Goal: Task Accomplishment & Management: Use online tool/utility

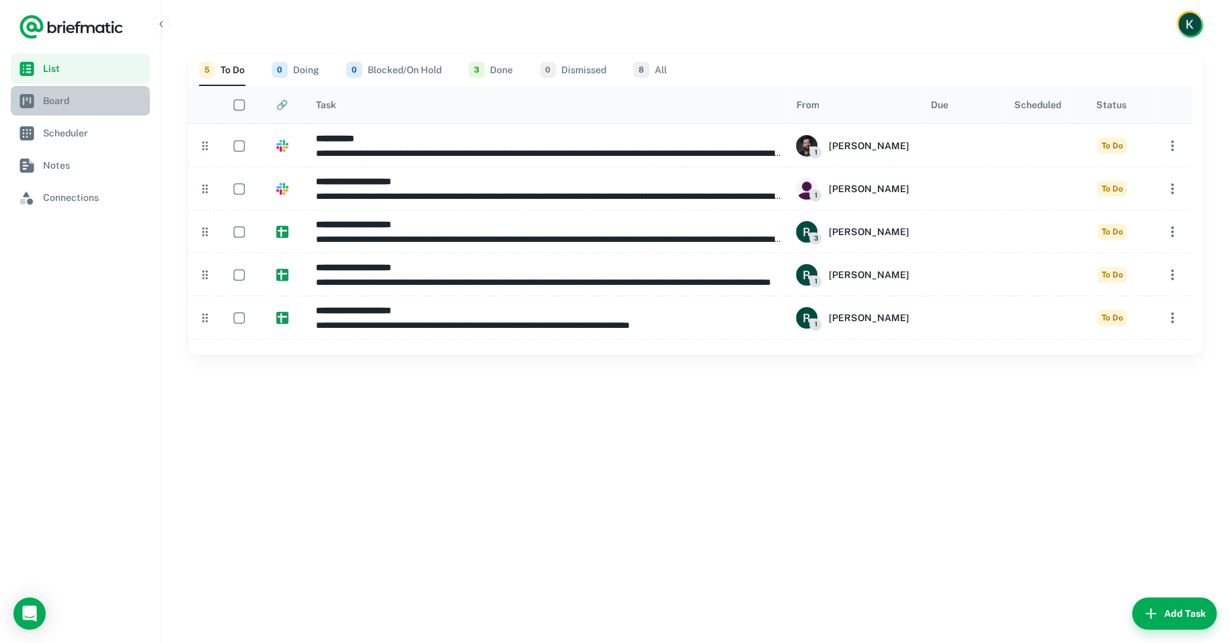
click at [62, 99] on span "Board" at bounding box center [93, 100] width 101 height 15
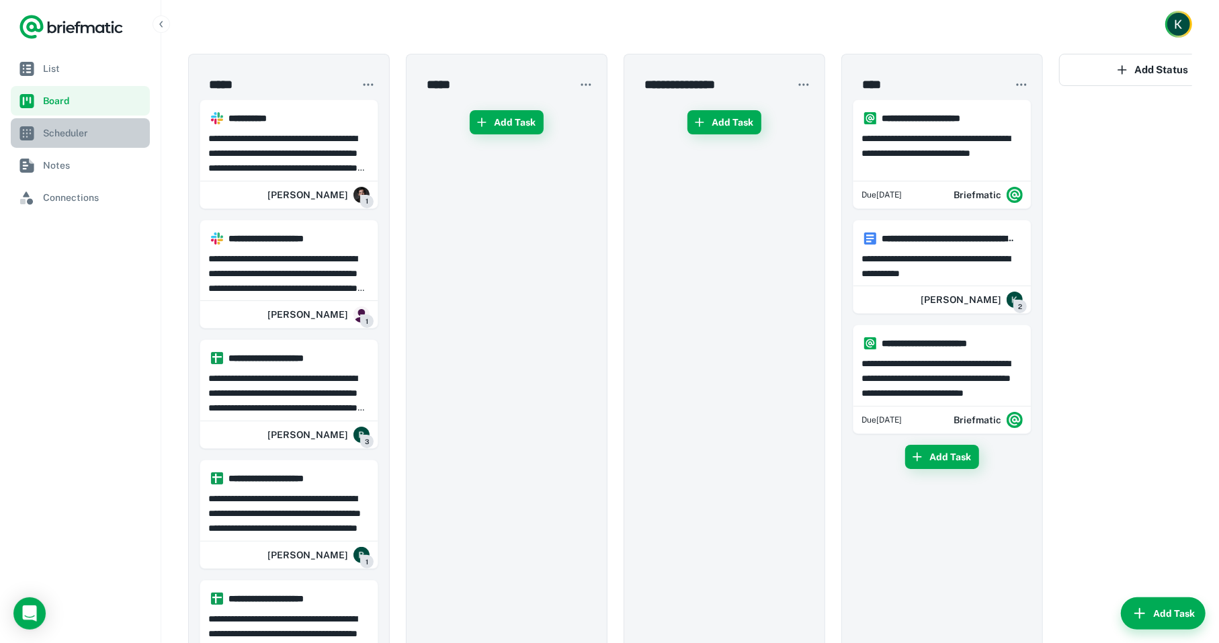
click at [65, 126] on span "Scheduler" at bounding box center [93, 133] width 101 height 15
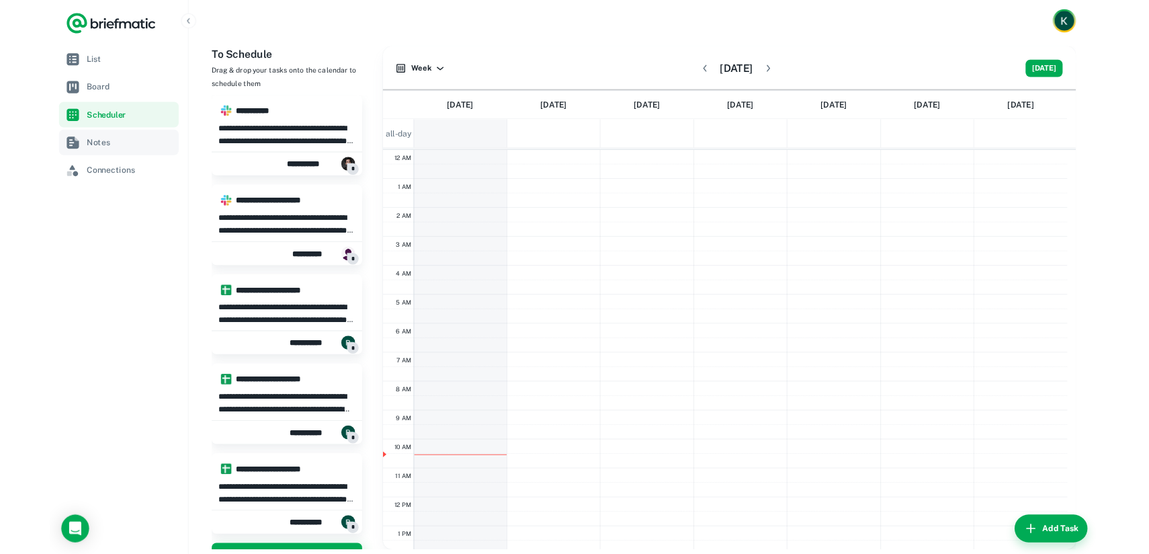
scroll to position [202, 0]
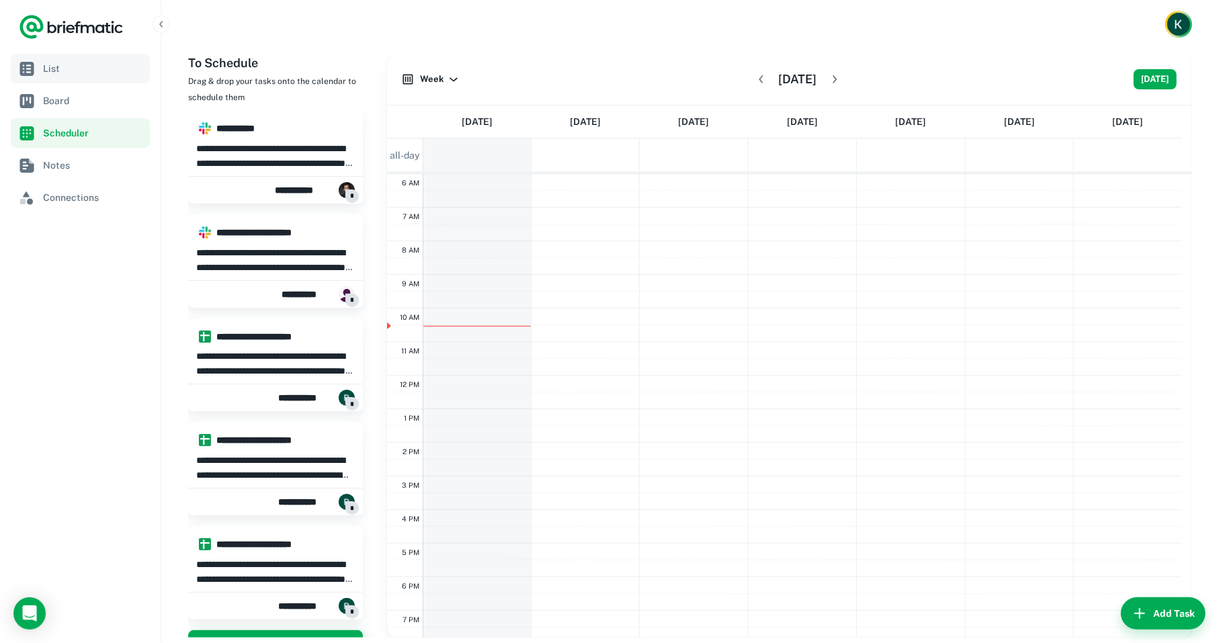
click at [79, 71] on span "List" at bounding box center [93, 68] width 101 height 15
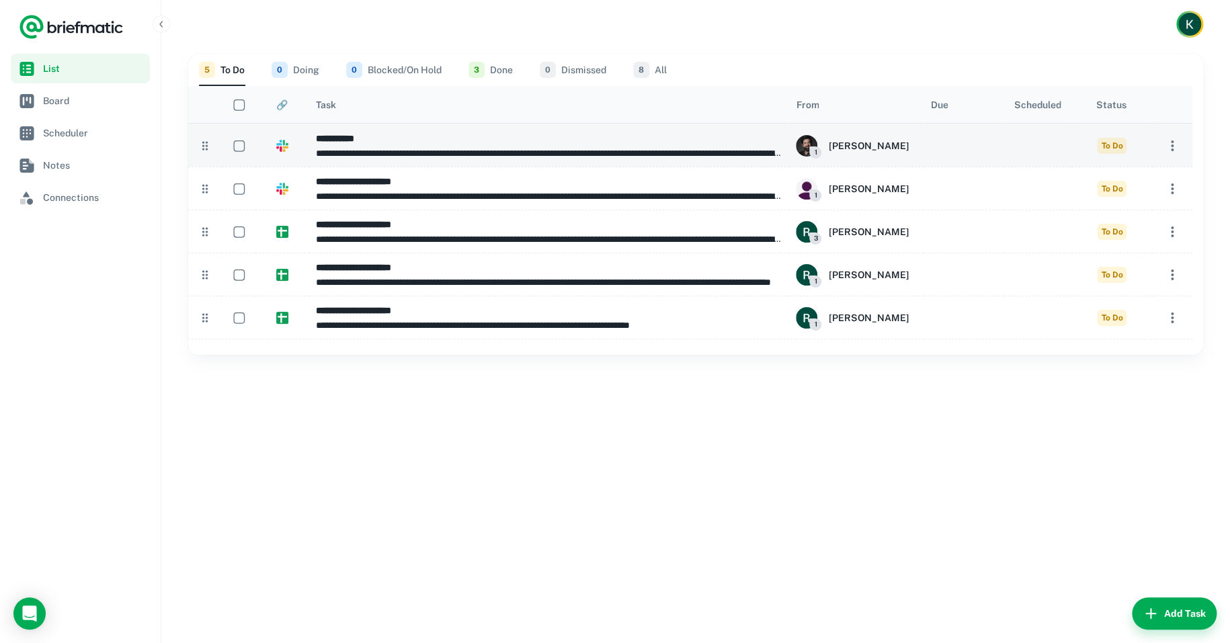
click at [1104, 145] on span "To Do" at bounding box center [1112, 146] width 30 height 16
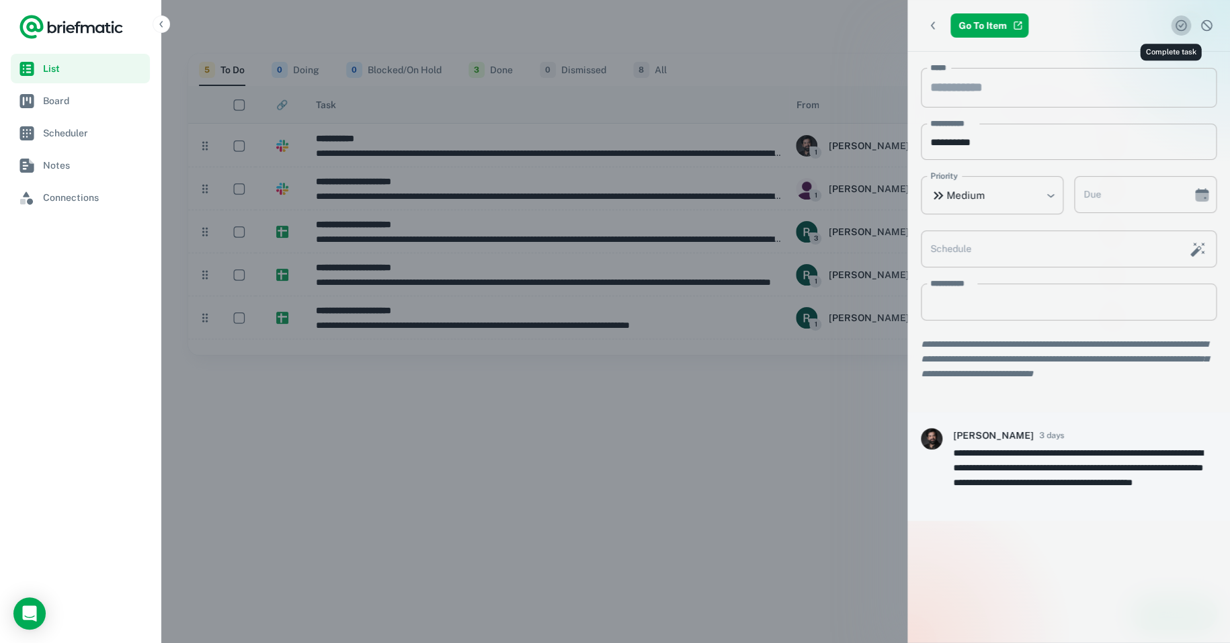
click at [1178, 27] on icon "Complete task" at bounding box center [1180, 26] width 5 height 5
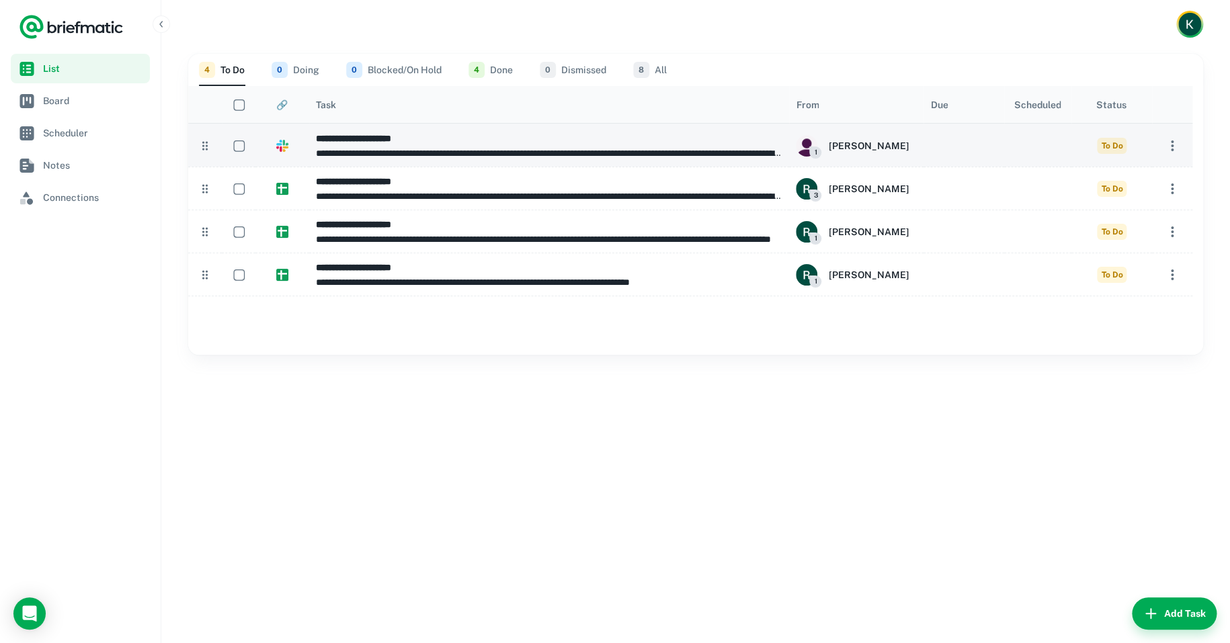
click at [604, 141] on h6 "**********" at bounding box center [549, 138] width 466 height 15
